Goal: Information Seeking & Learning: Learn about a topic

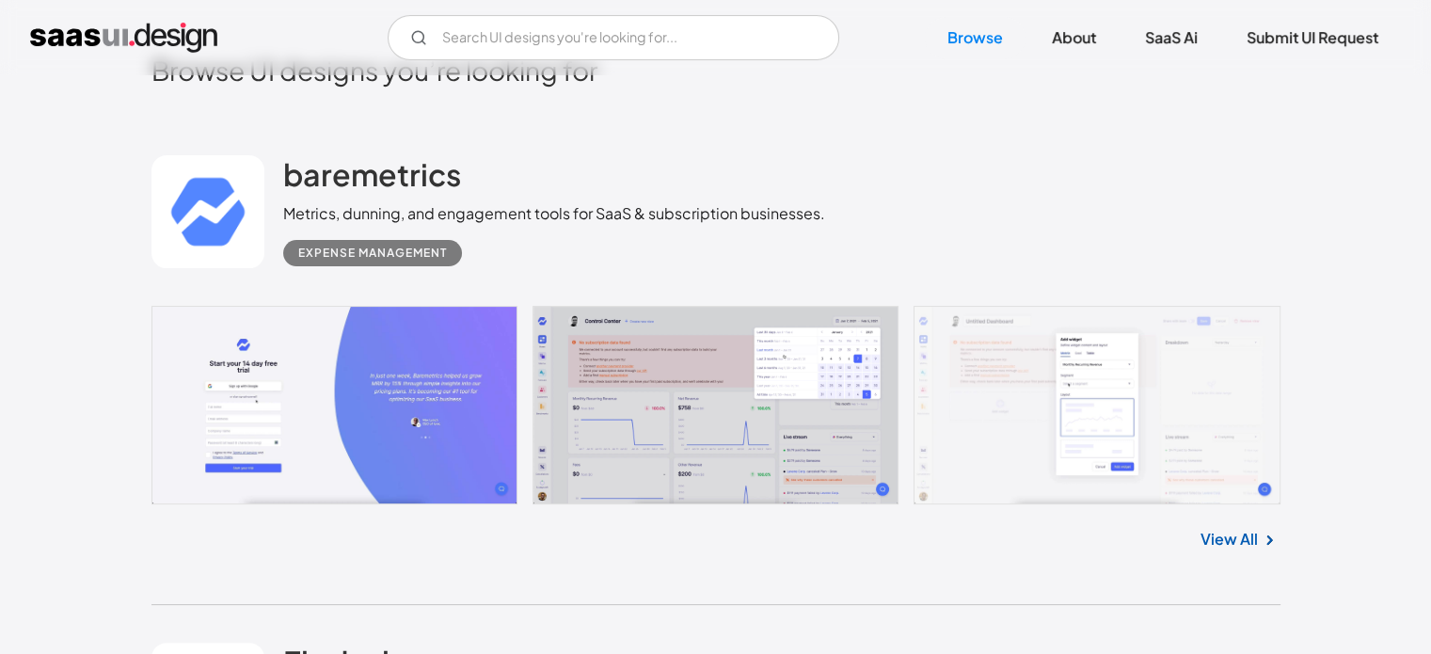
scroll to position [565, 0]
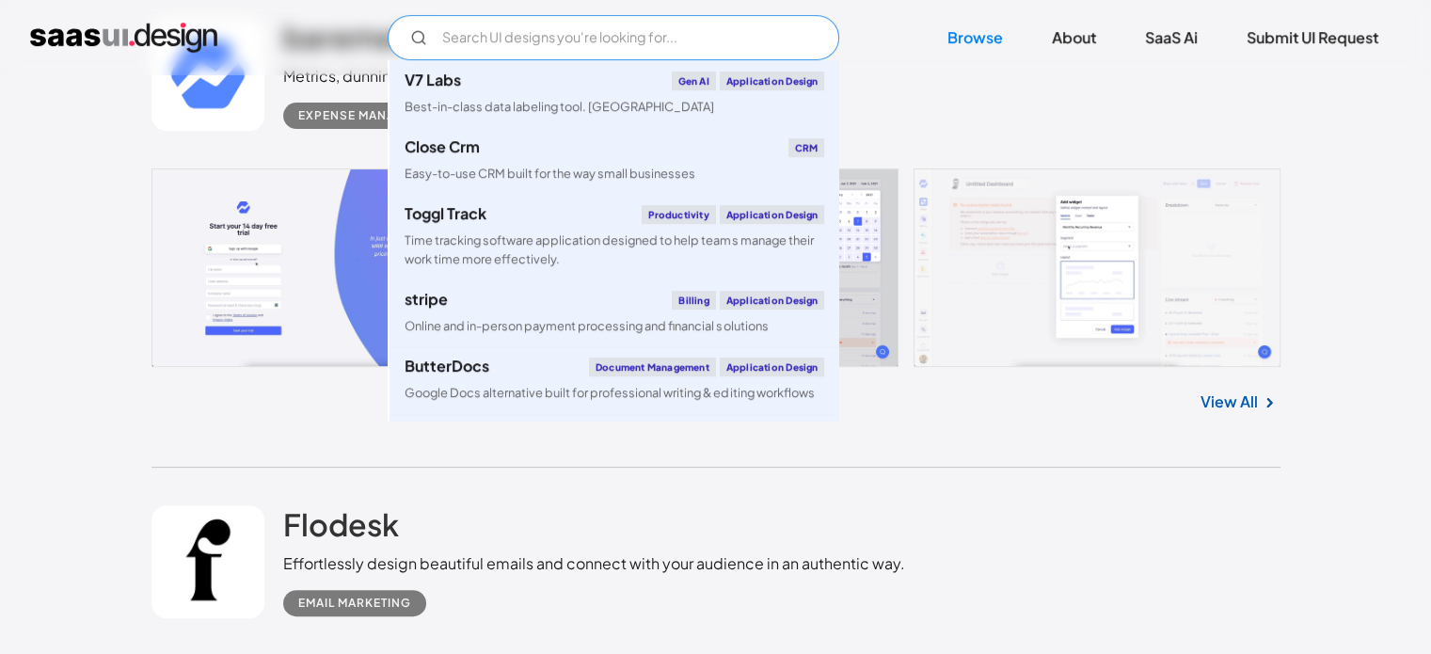
click at [720, 43] on input "Email Form" at bounding box center [614, 37] width 452 height 45
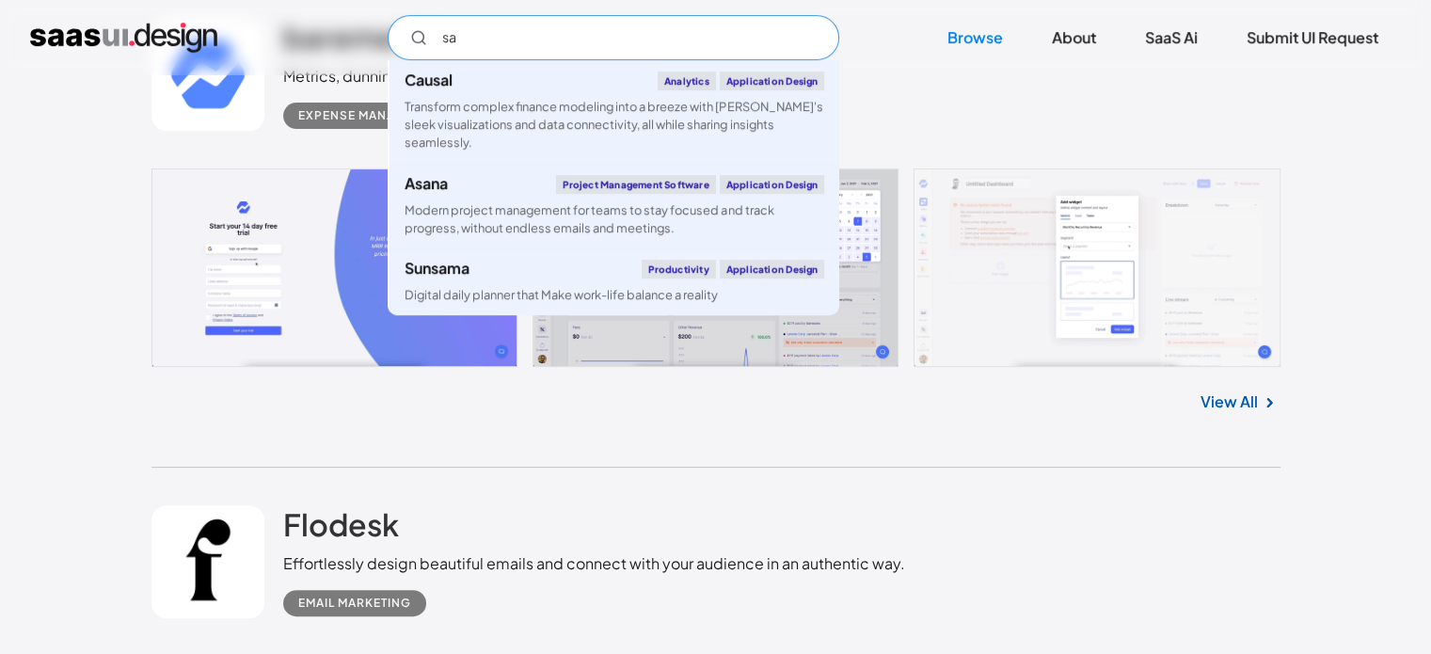
type input "s"
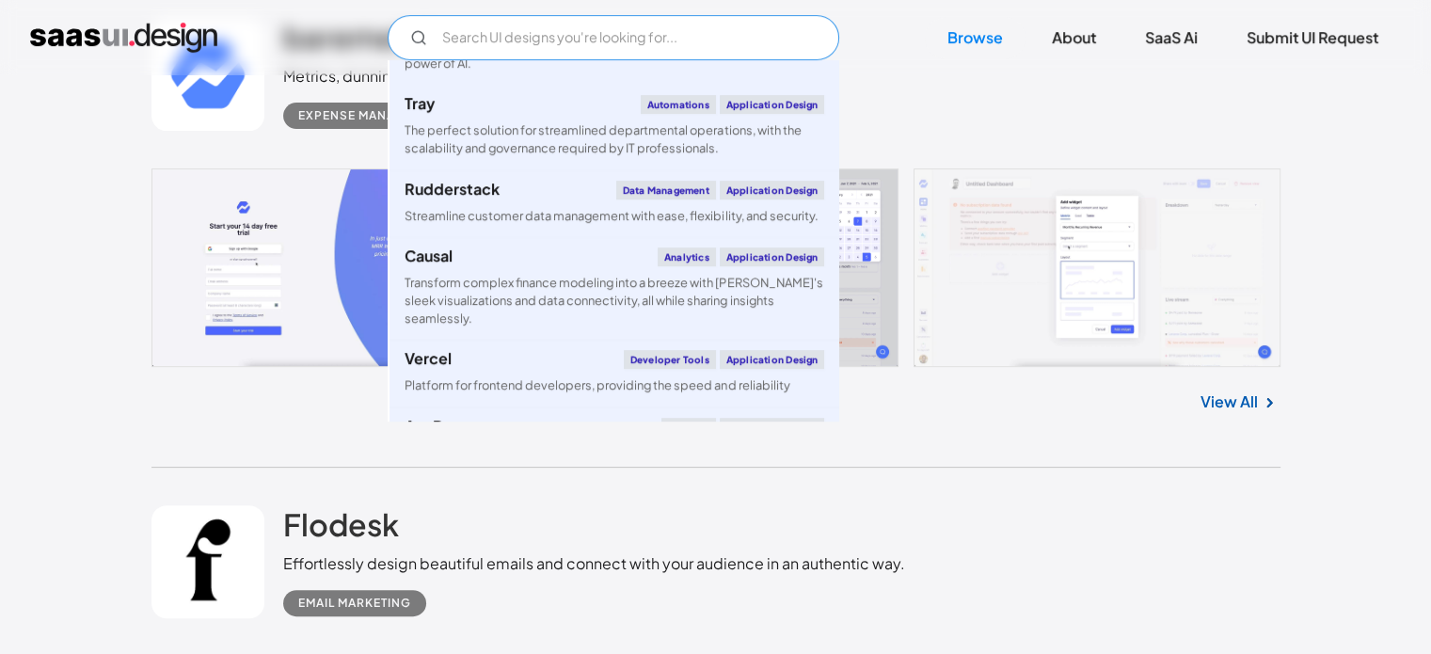
scroll to position [1694, 0]
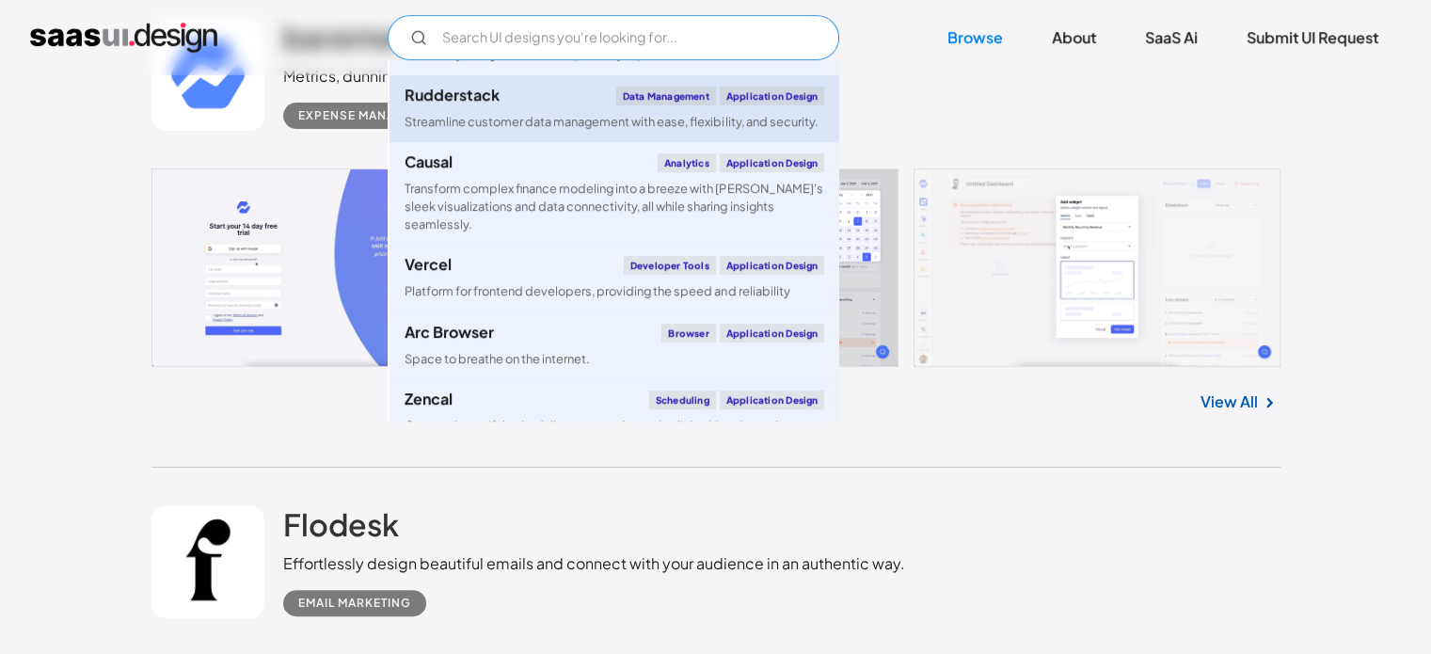
click at [518, 120] on div "Streamline customer data management with ease, flexibility, and security." at bounding box center [611, 122] width 413 height 18
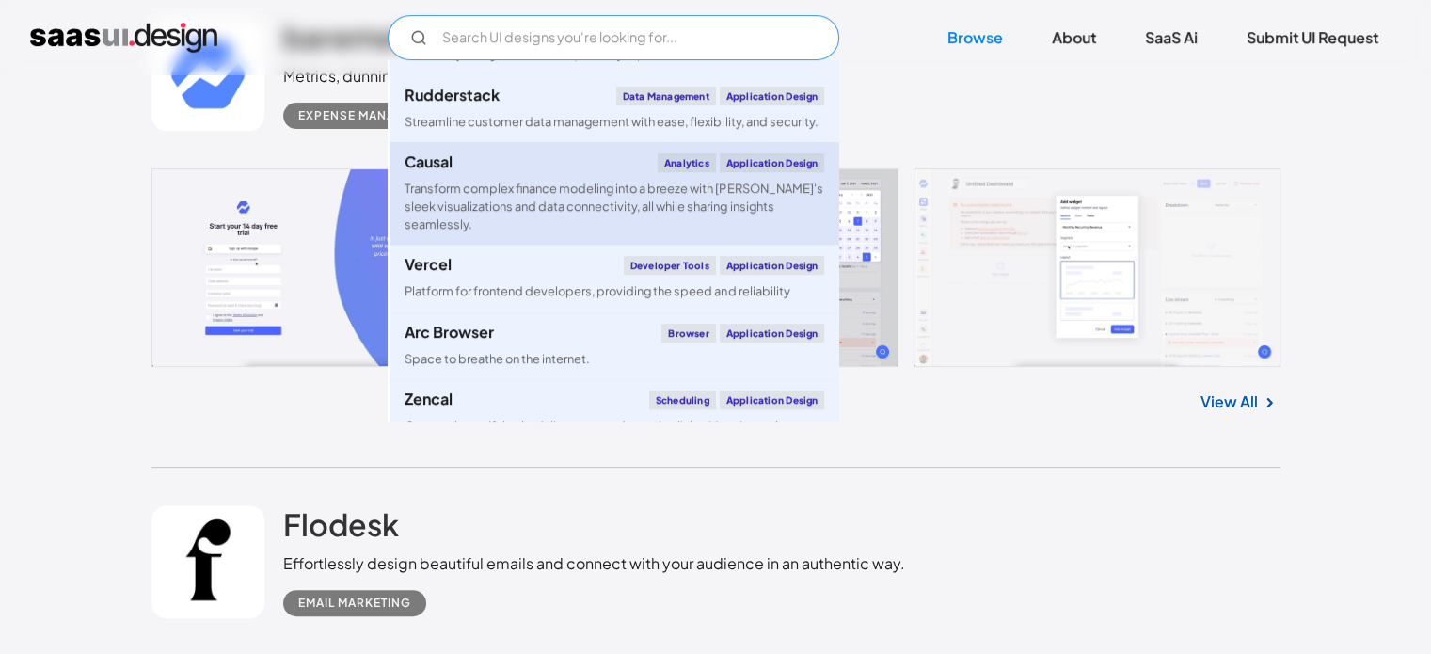
click at [696, 216] on div "Transform complex finance modeling into a breeze with [PERSON_NAME]'s sleek vis…" at bounding box center [615, 207] width 420 height 55
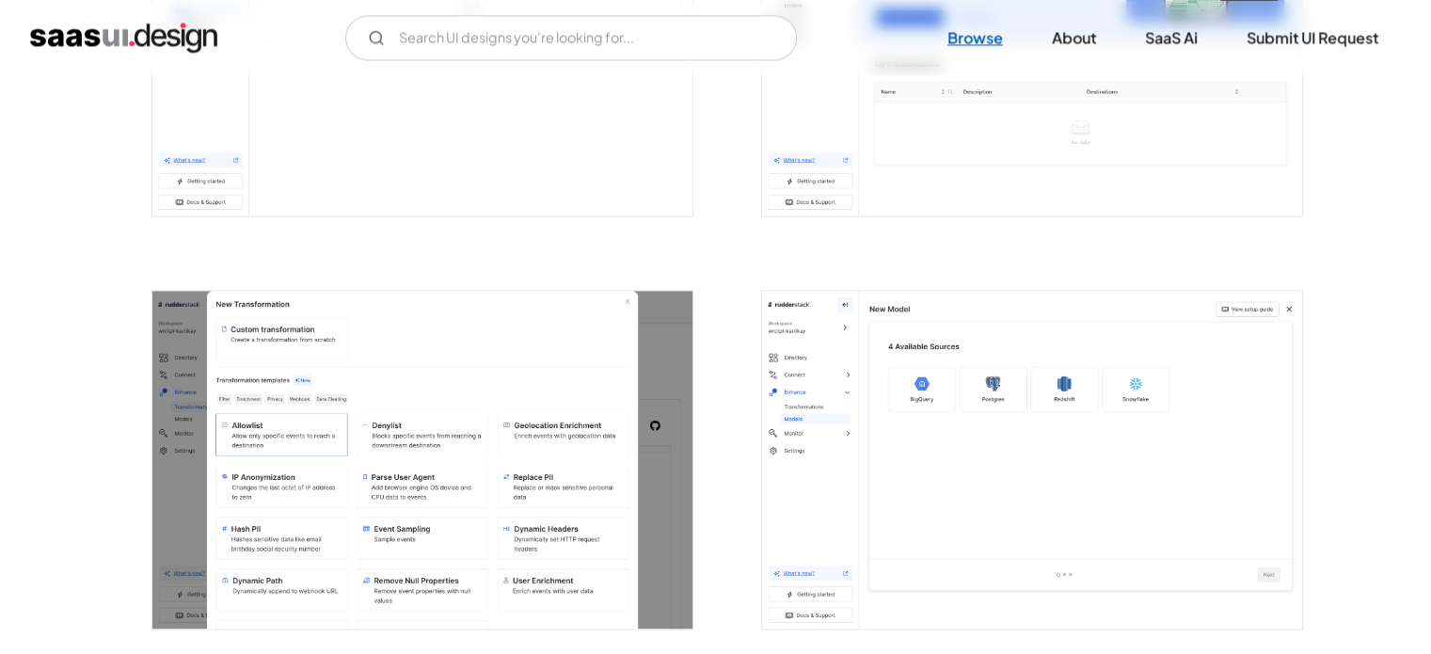
scroll to position [3035, 0]
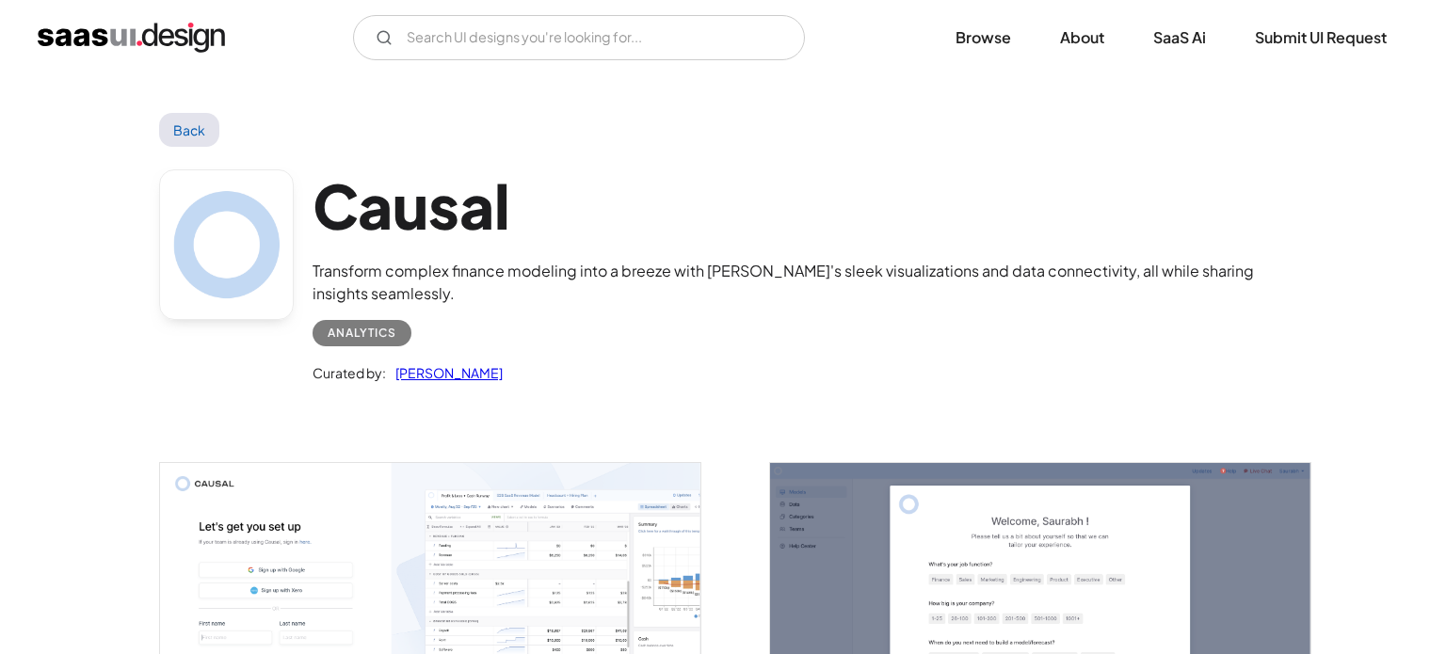
scroll to position [282, 0]
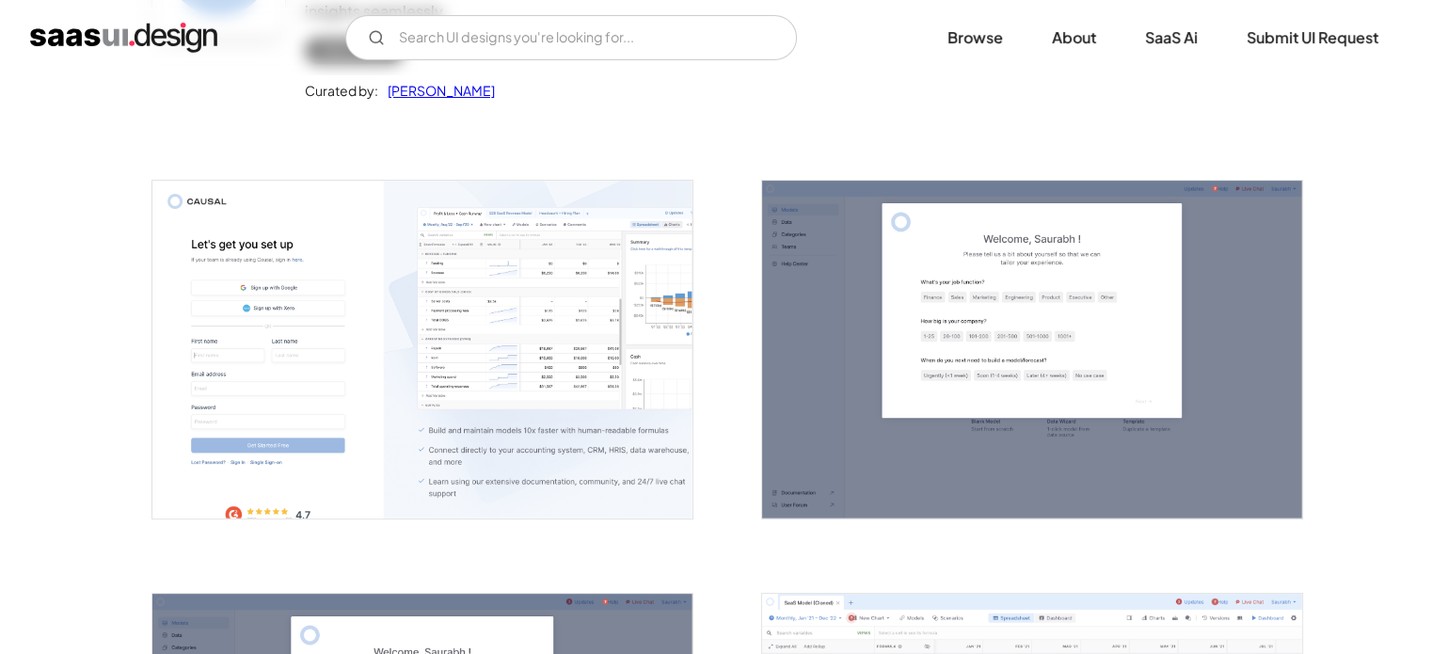
click at [674, 334] on img "open lightbox" at bounding box center [422, 350] width 540 height 338
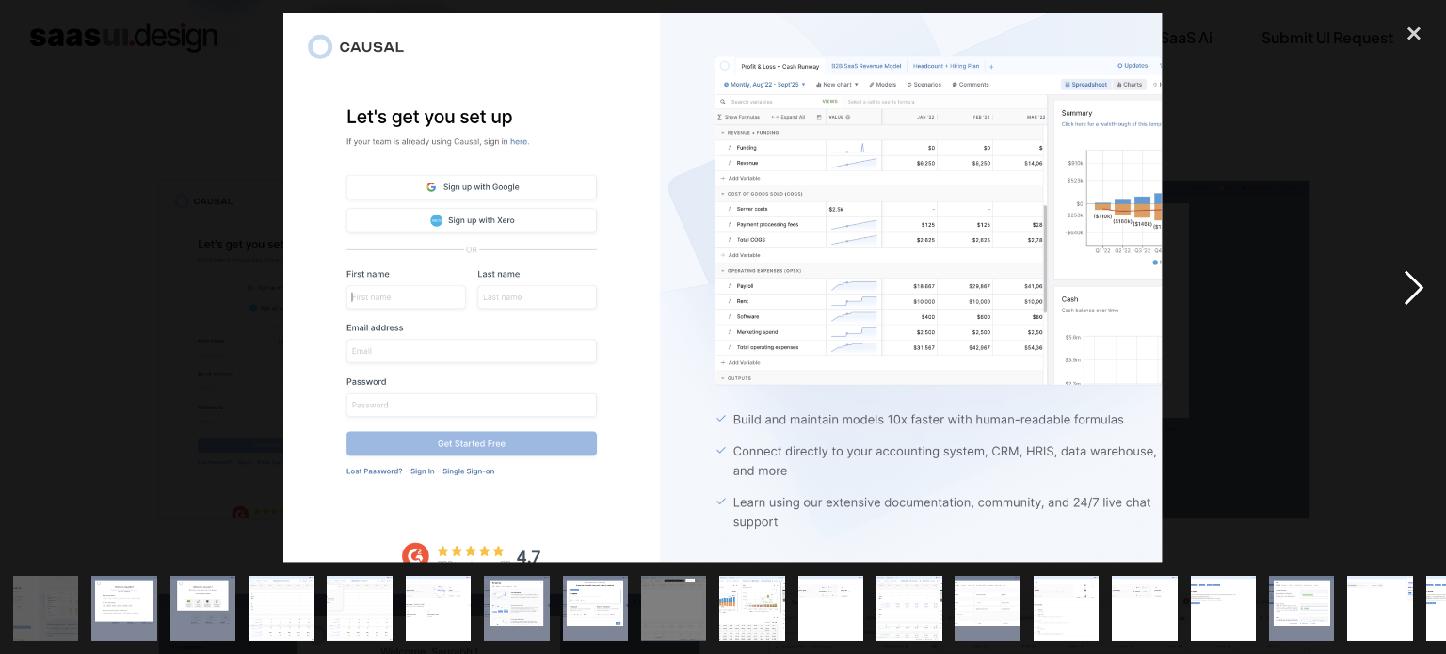
click at [1415, 289] on div "next image" at bounding box center [1414, 288] width 64 height 550
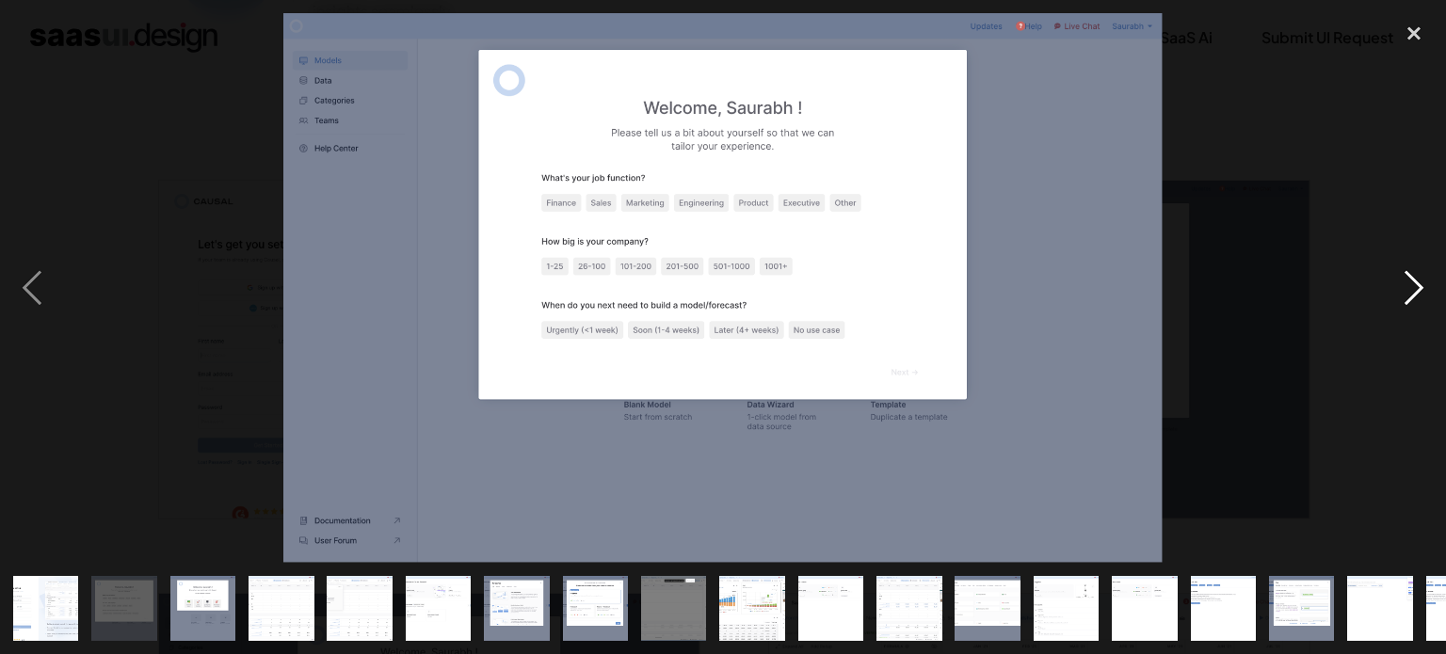
click at [1415, 289] on div "next image" at bounding box center [1414, 288] width 64 height 550
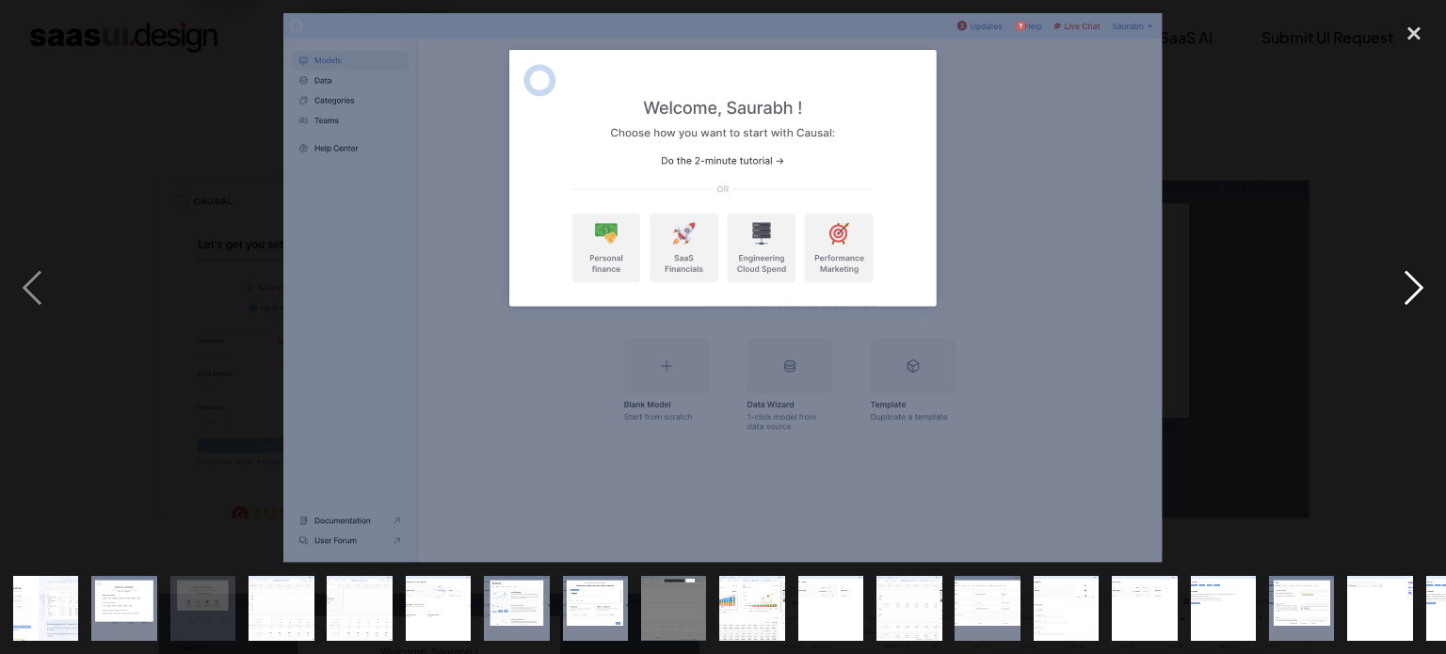
click at [1415, 289] on div "next image" at bounding box center [1414, 288] width 64 height 550
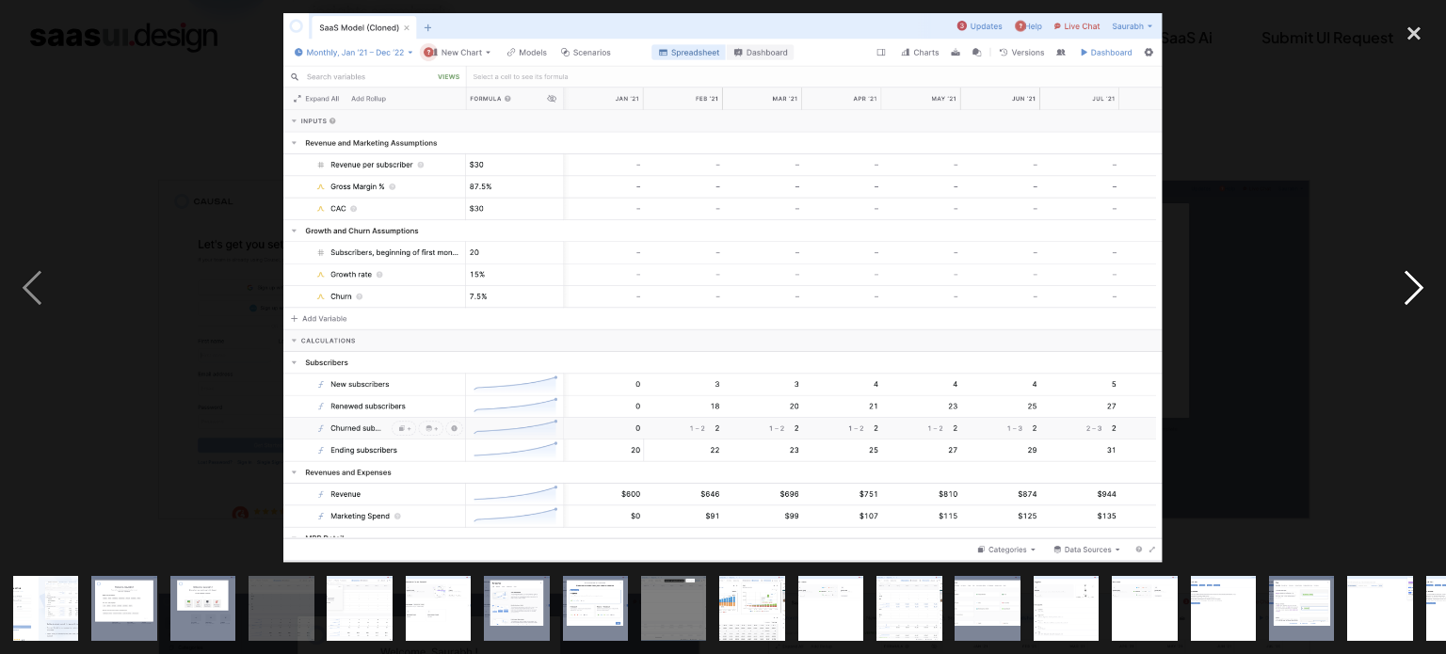
click at [1417, 277] on div "next image" at bounding box center [1414, 288] width 64 height 550
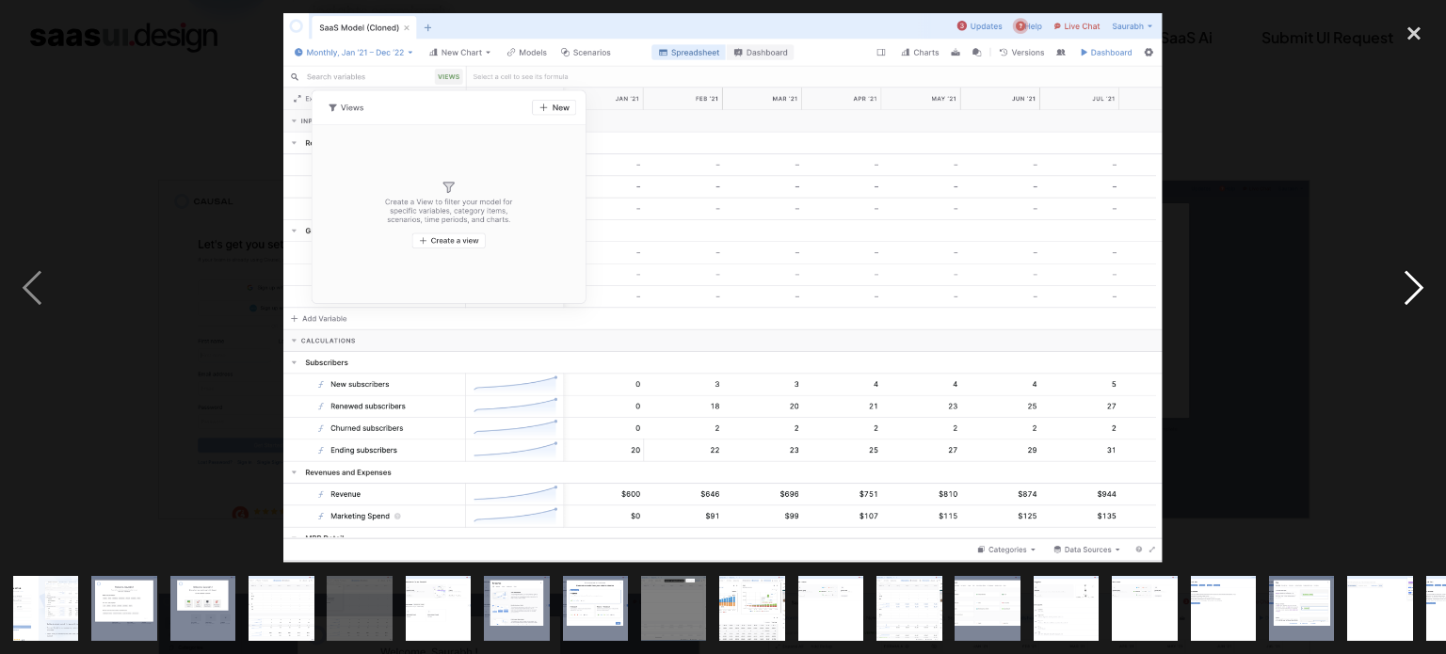
click at [1417, 277] on div "next image" at bounding box center [1414, 288] width 64 height 550
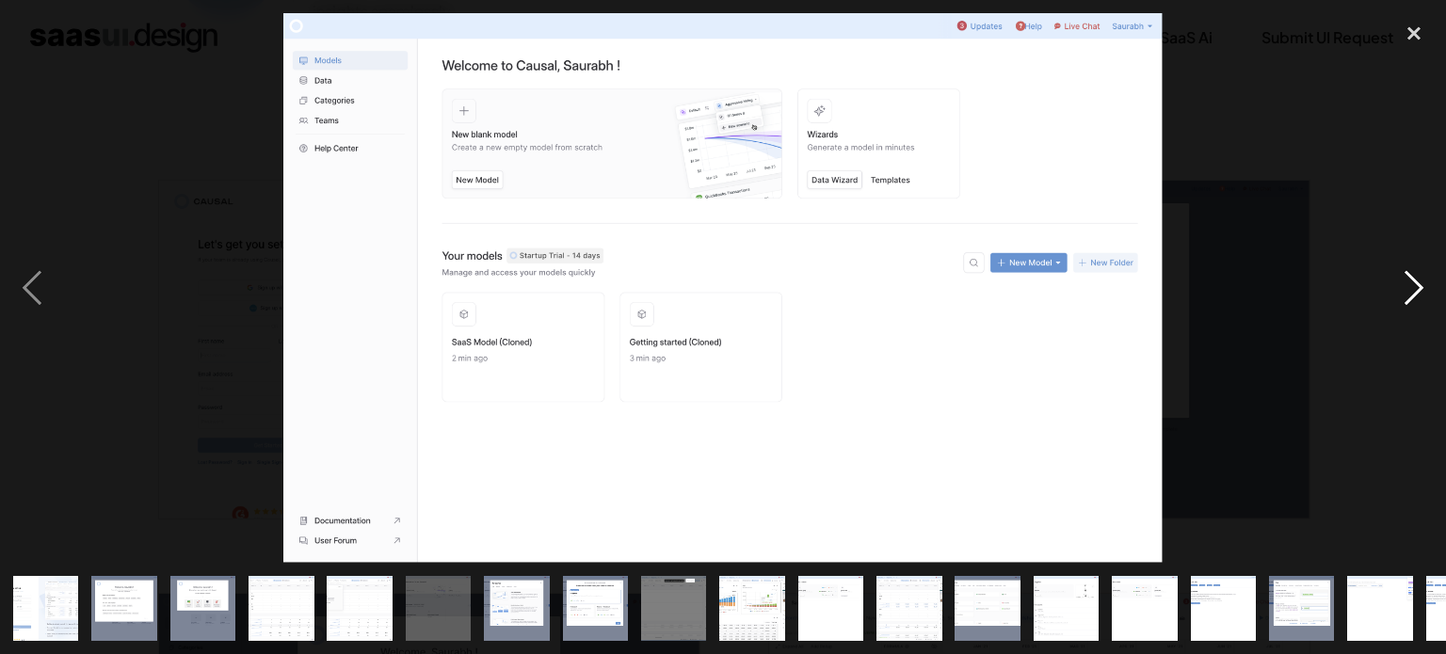
click at [1415, 282] on div "next image" at bounding box center [1414, 288] width 64 height 550
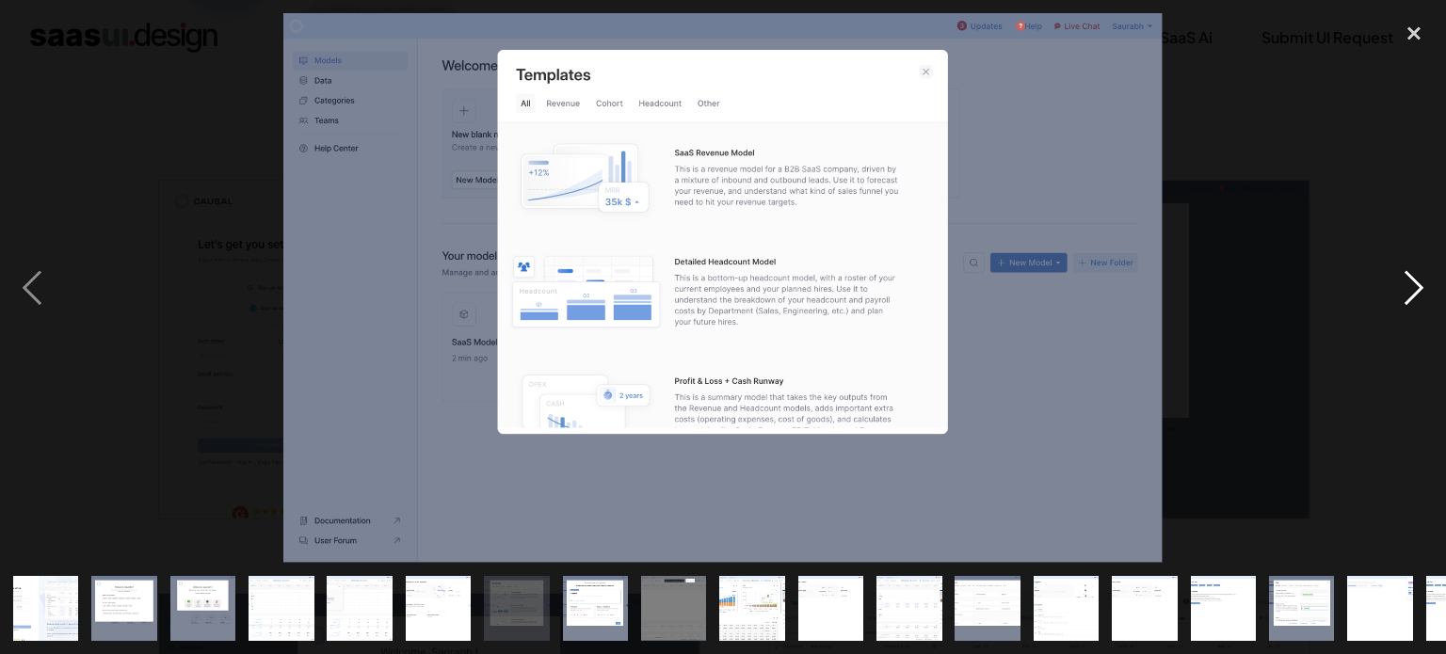
click at [1411, 289] on div "next image" at bounding box center [1414, 288] width 64 height 550
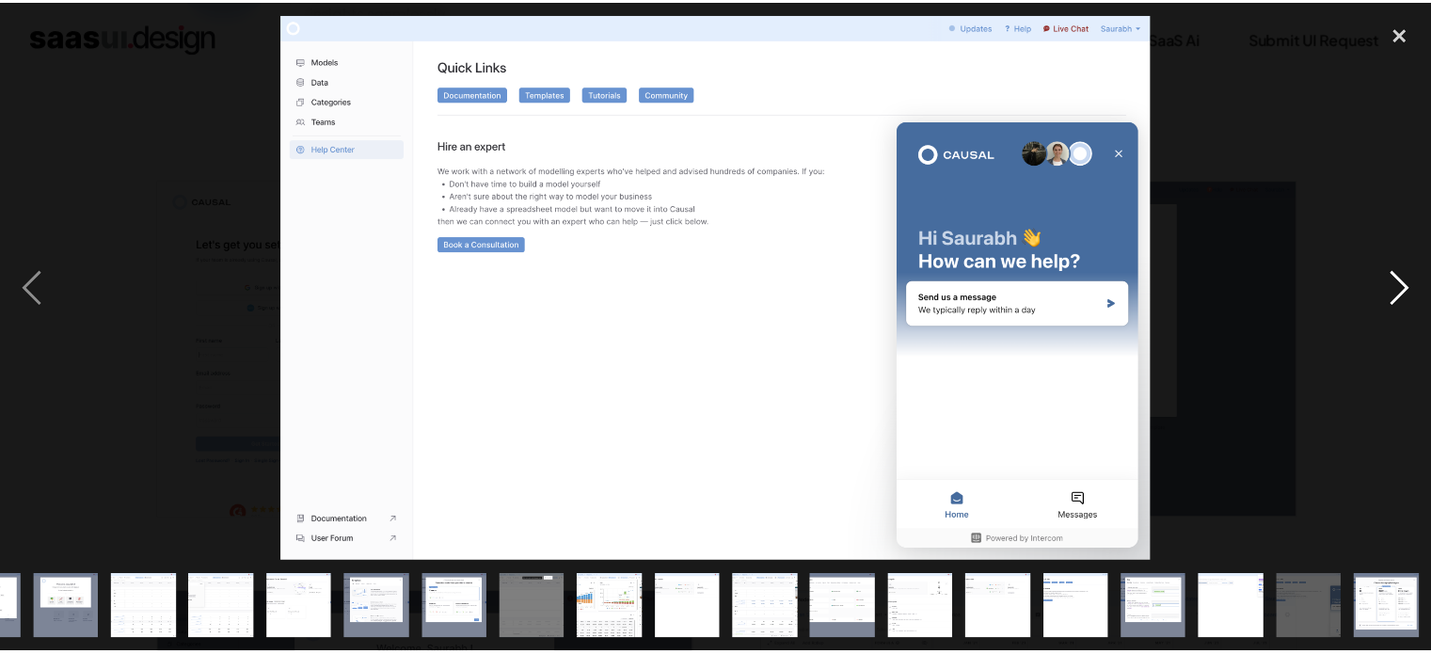
scroll to position [0, 137]
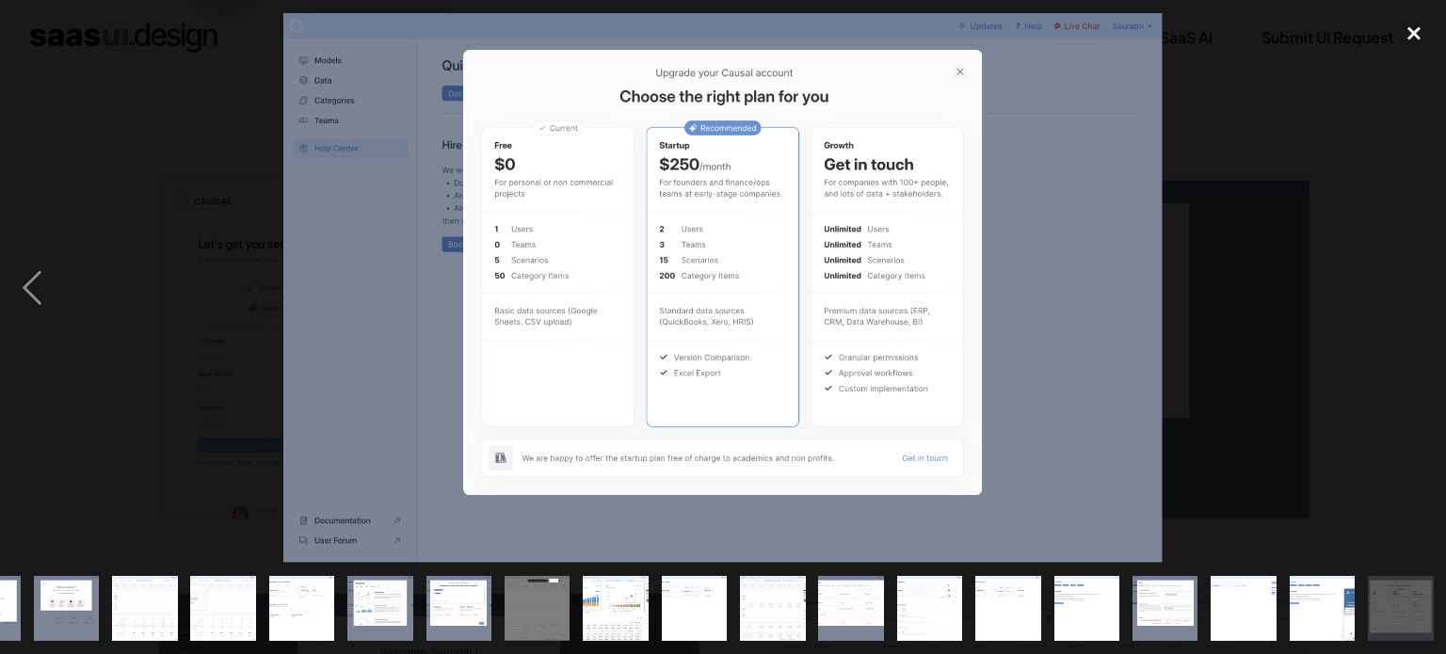
click at [1414, 39] on div "close lightbox" at bounding box center [1414, 33] width 64 height 41
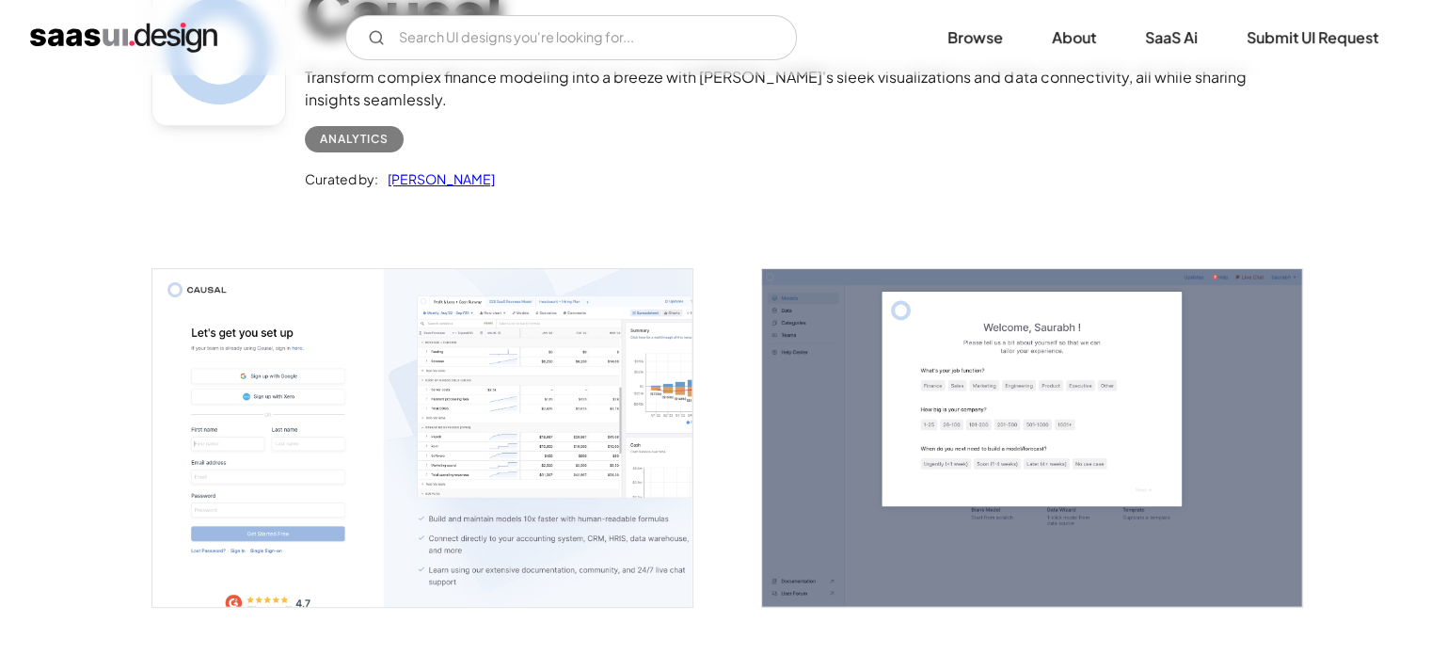
scroll to position [0, 0]
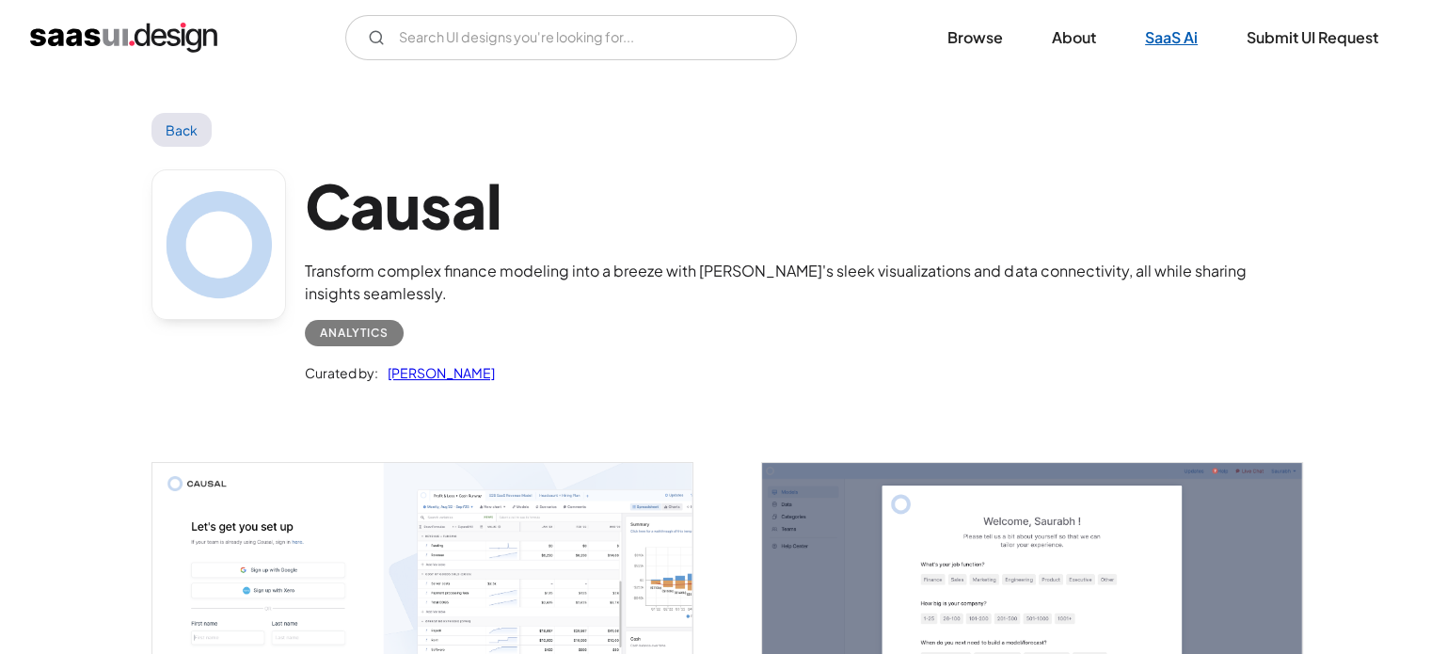
click at [1158, 52] on link "SaaS Ai" at bounding box center [1172, 37] width 98 height 41
